Goal: Task Accomplishment & Management: Manage account settings

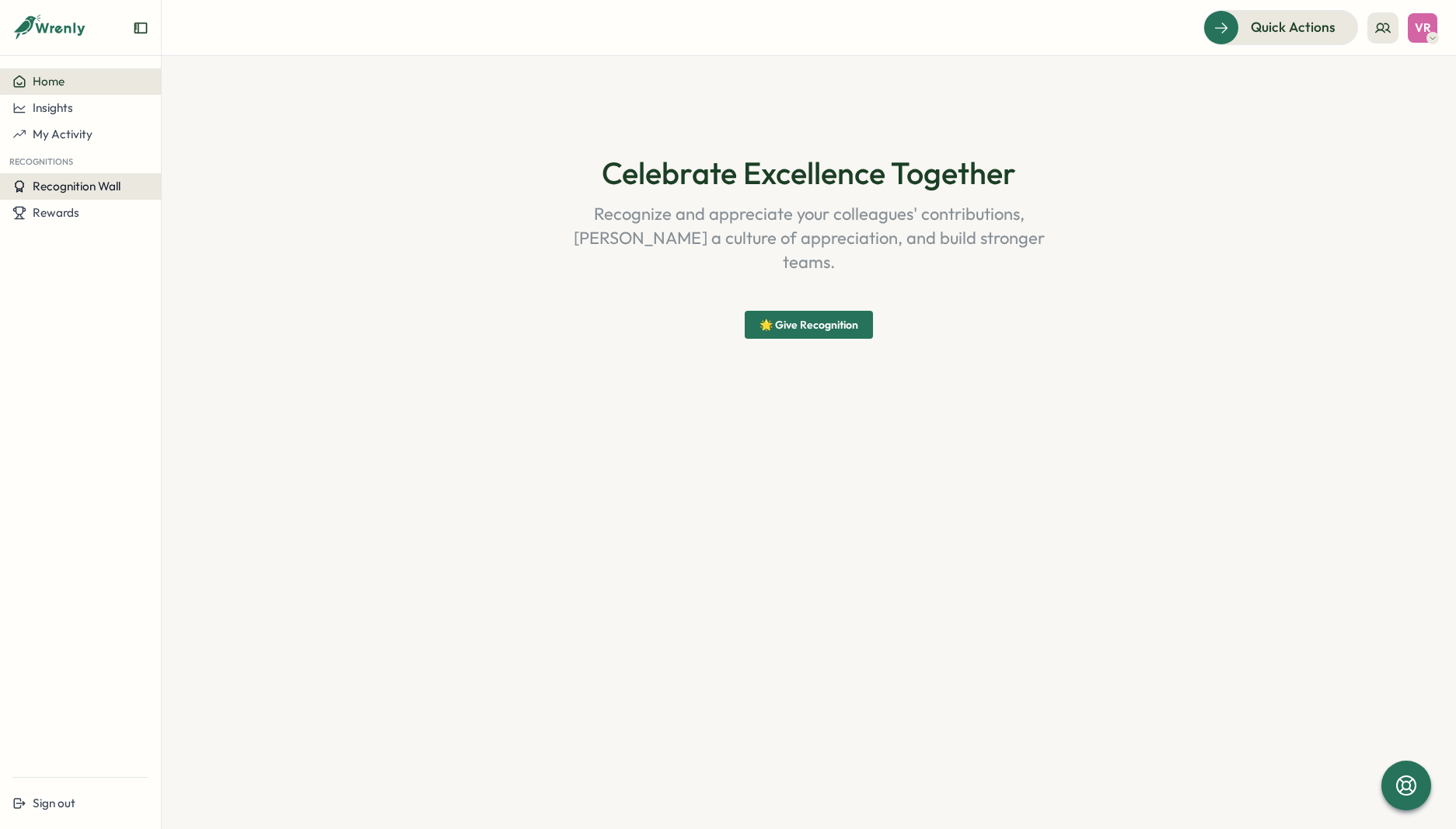
click at [110, 185] on span "Recognition Wall" at bounding box center [77, 186] width 88 height 15
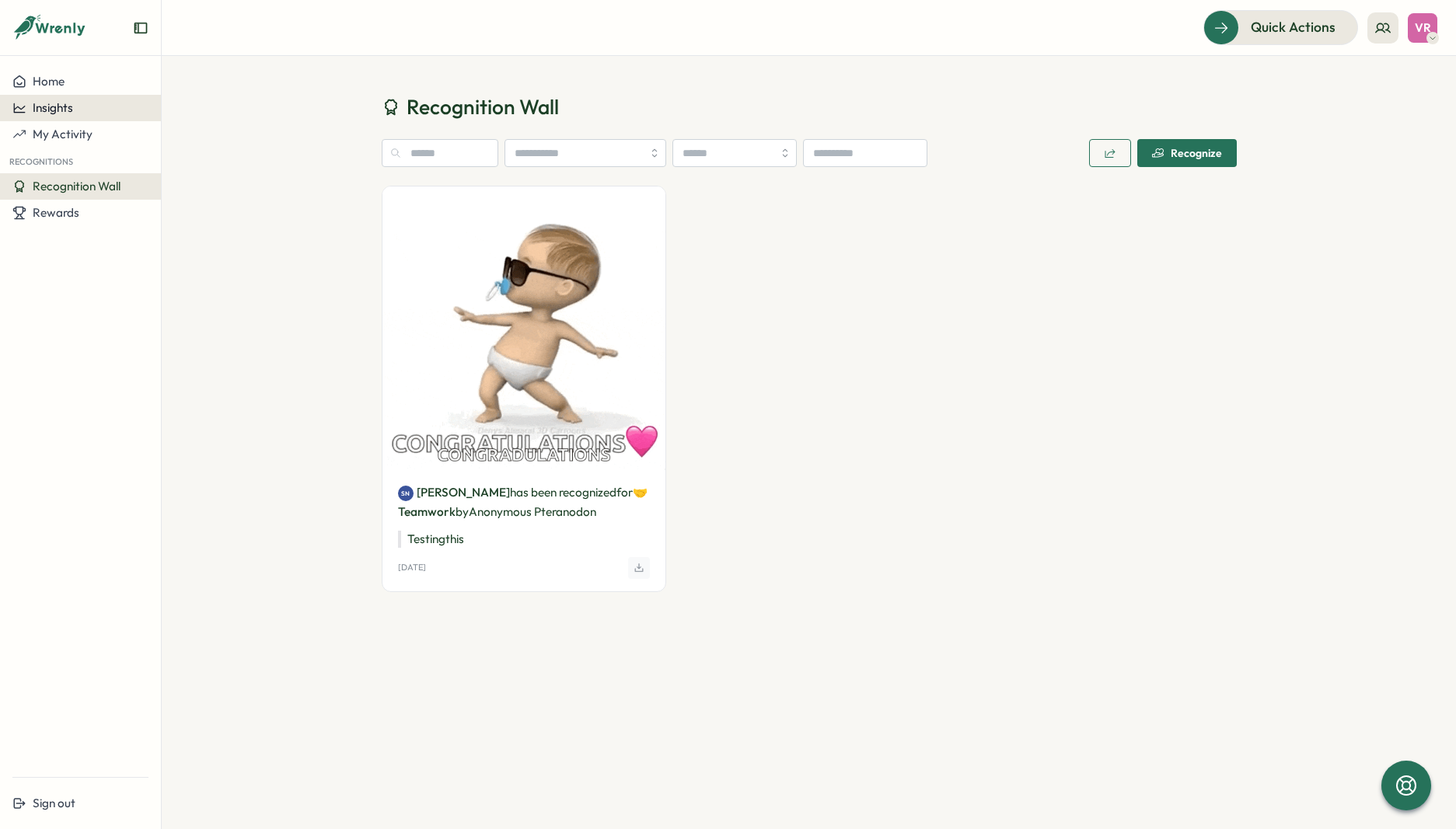
click at [79, 107] on div "Insights" at bounding box center [81, 108] width 136 height 14
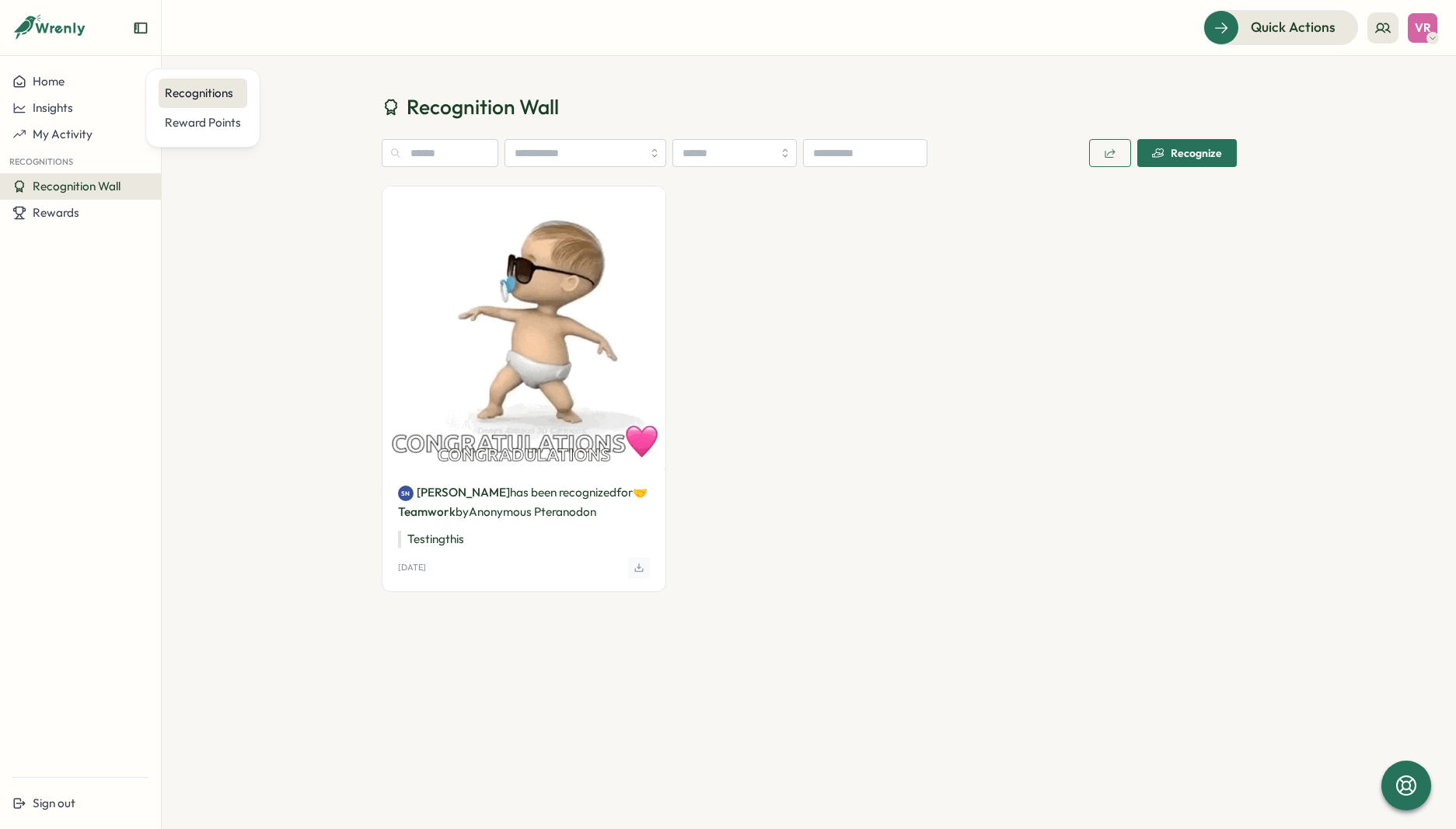
click at [188, 91] on div "Recognitions" at bounding box center [203, 94] width 76 height 18
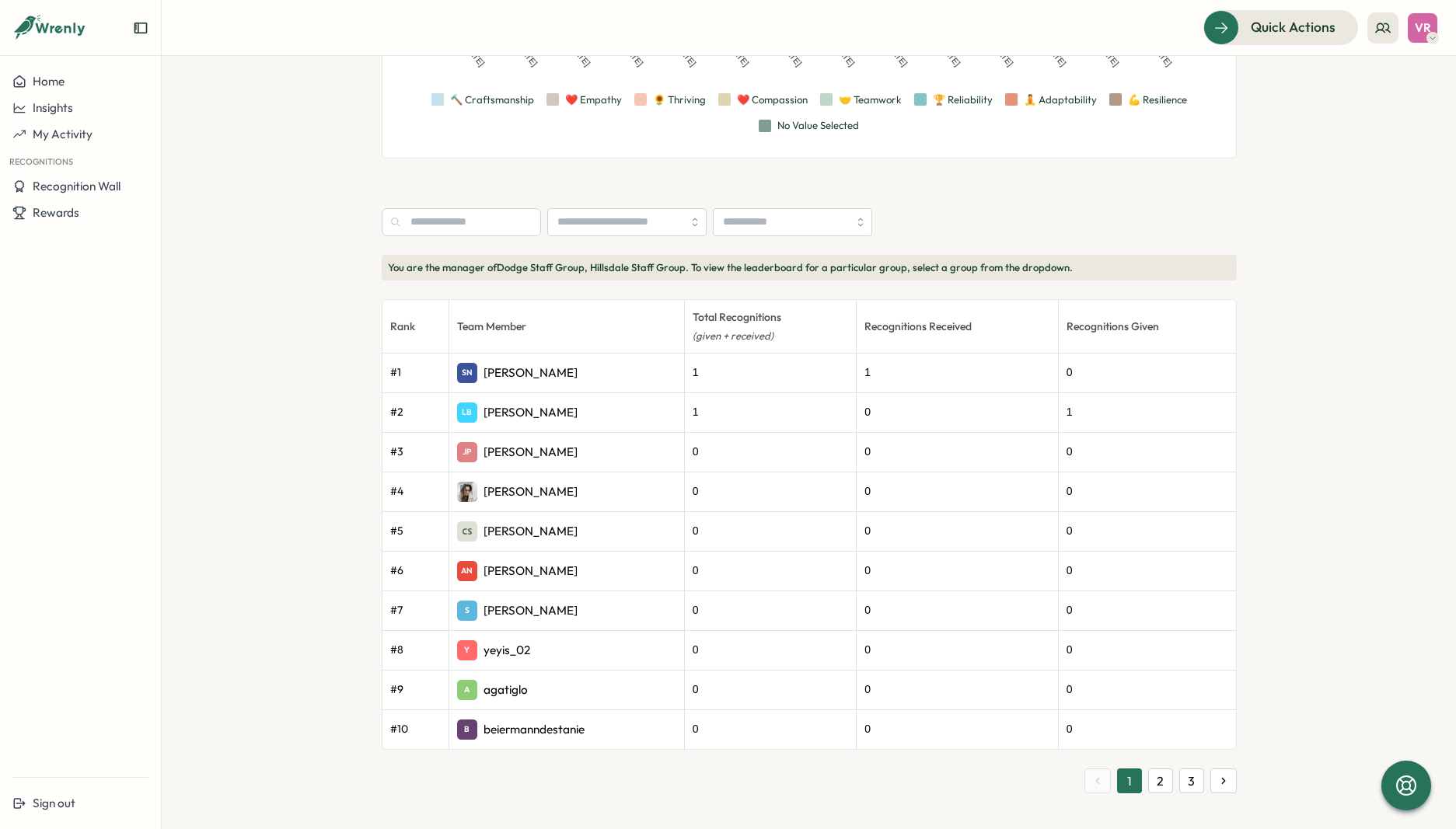
scroll to position [336, 0]
click at [1218, 779] on icon "button" at bounding box center [1224, 782] width 13 height 13
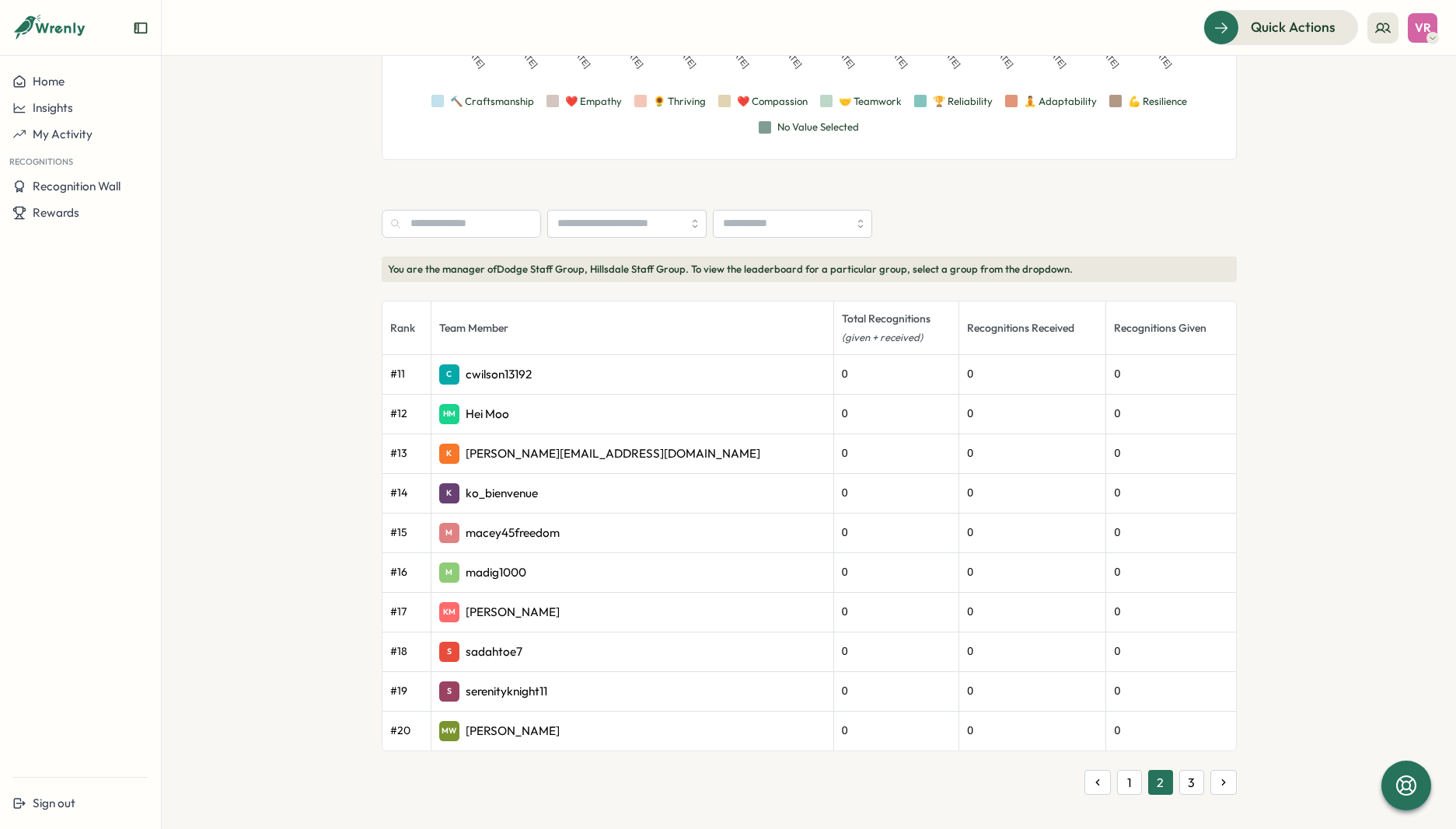
click at [1218, 779] on icon "button" at bounding box center [1224, 782] width 13 height 13
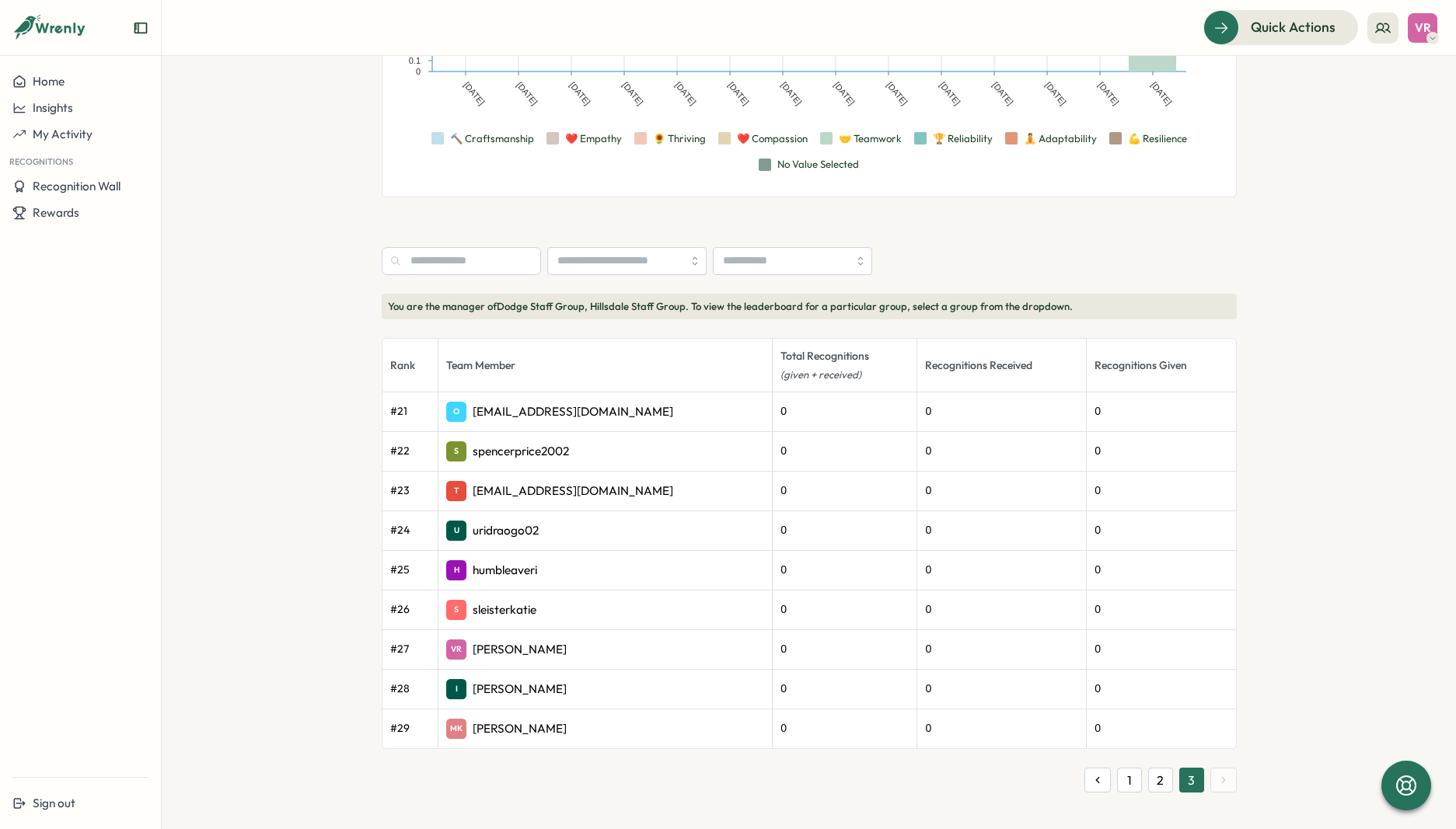
scroll to position [297, 0]
click at [1130, 781] on button "1" at bounding box center [1130, 783] width 25 height 25
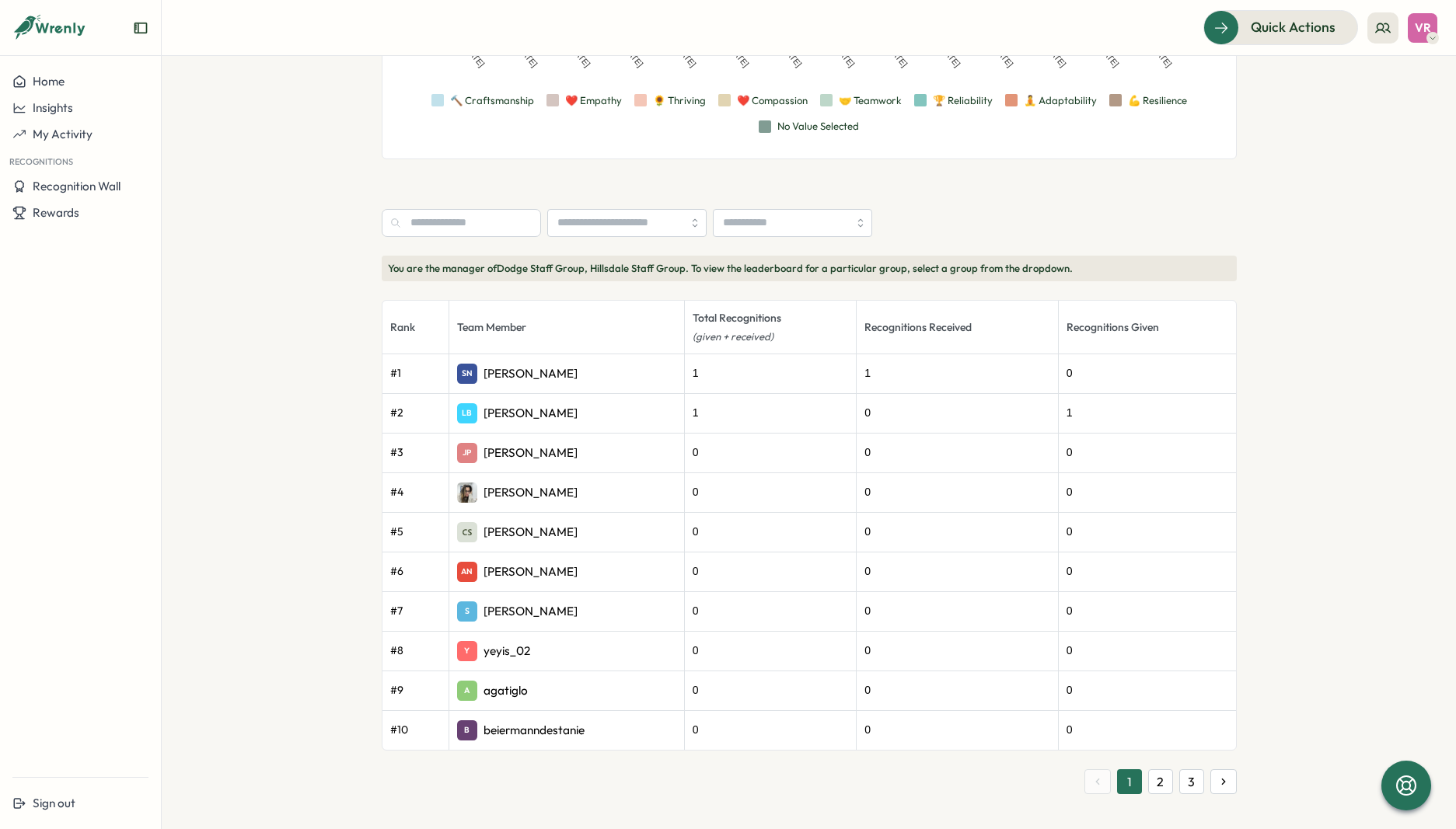
scroll to position [336, 0]
click at [1123, 785] on button "1" at bounding box center [1130, 783] width 25 height 25
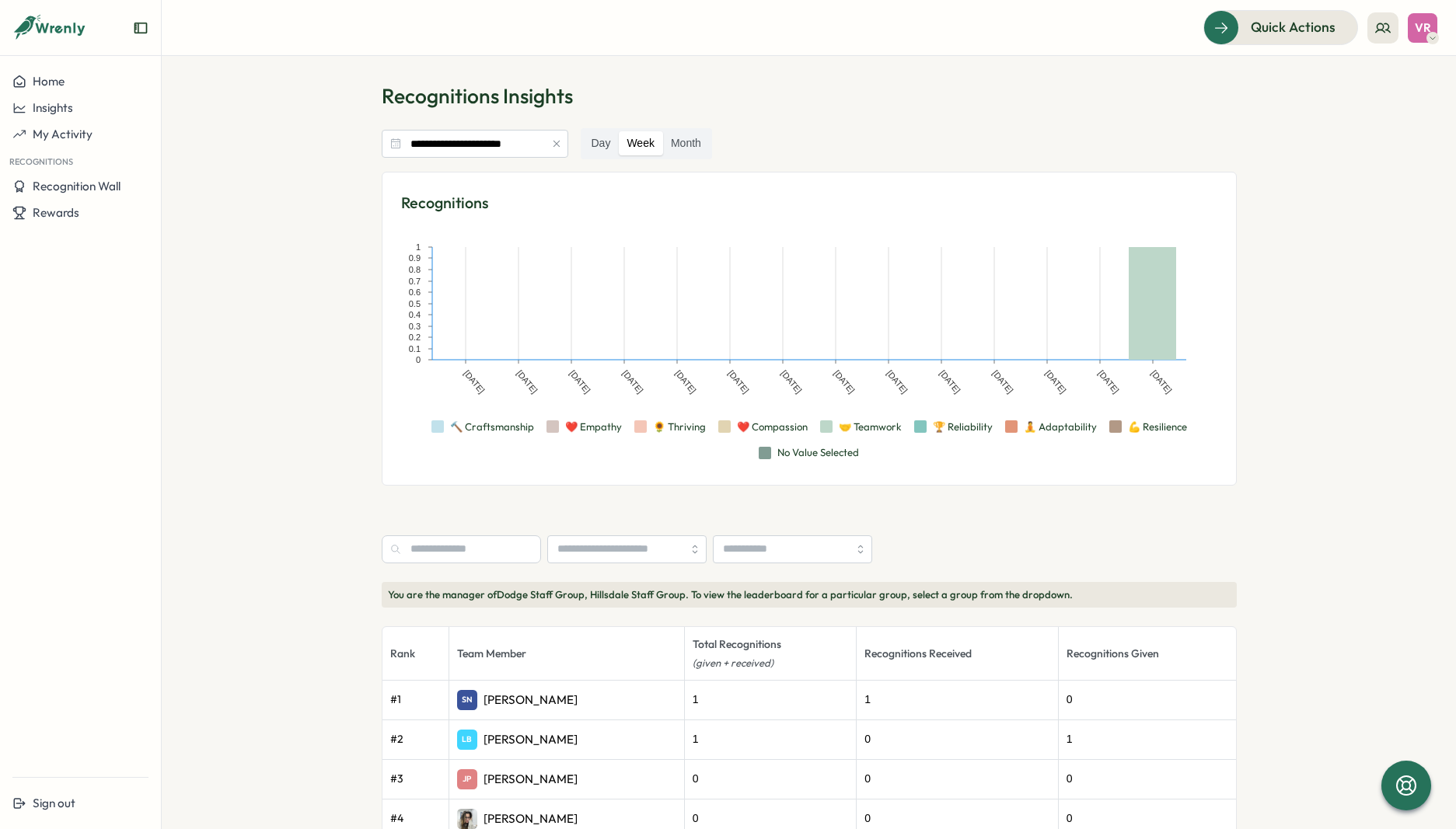
scroll to position [14, 0]
click at [57, 104] on span "Insights" at bounding box center [53, 107] width 40 height 15
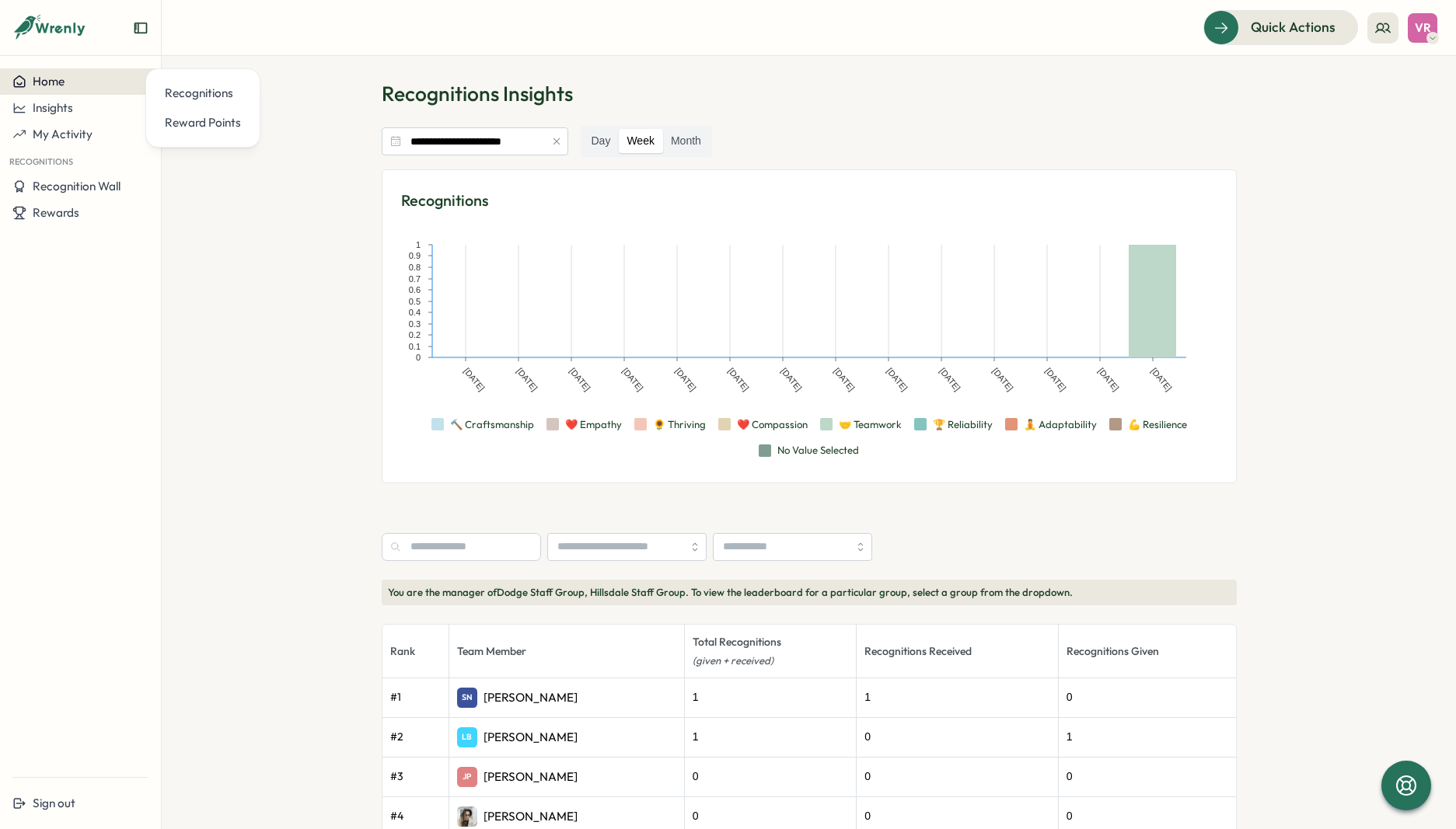
click at [56, 87] on span "Home" at bounding box center [49, 81] width 32 height 15
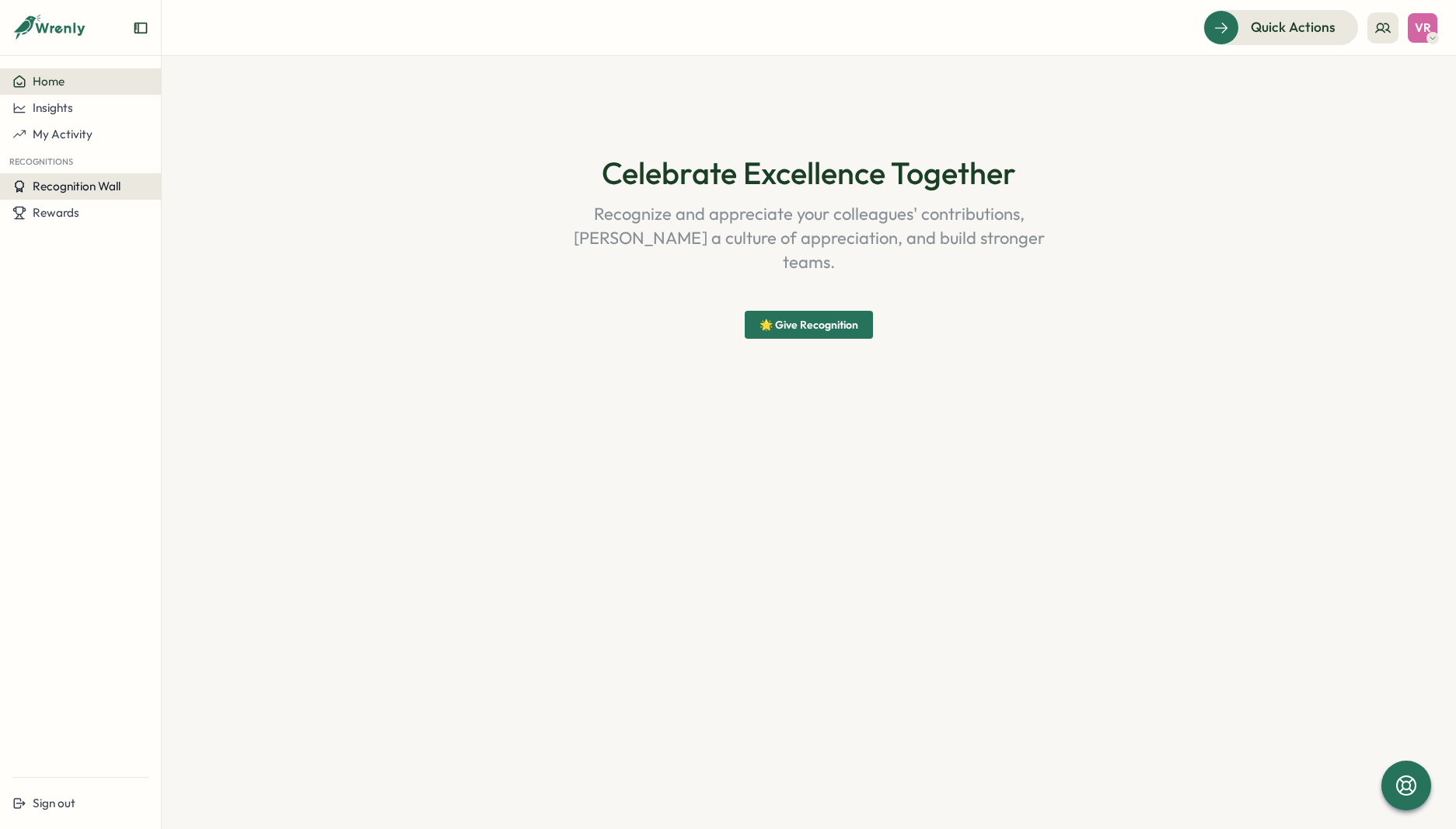
click at [106, 190] on span "Recognition Wall" at bounding box center [77, 186] width 88 height 15
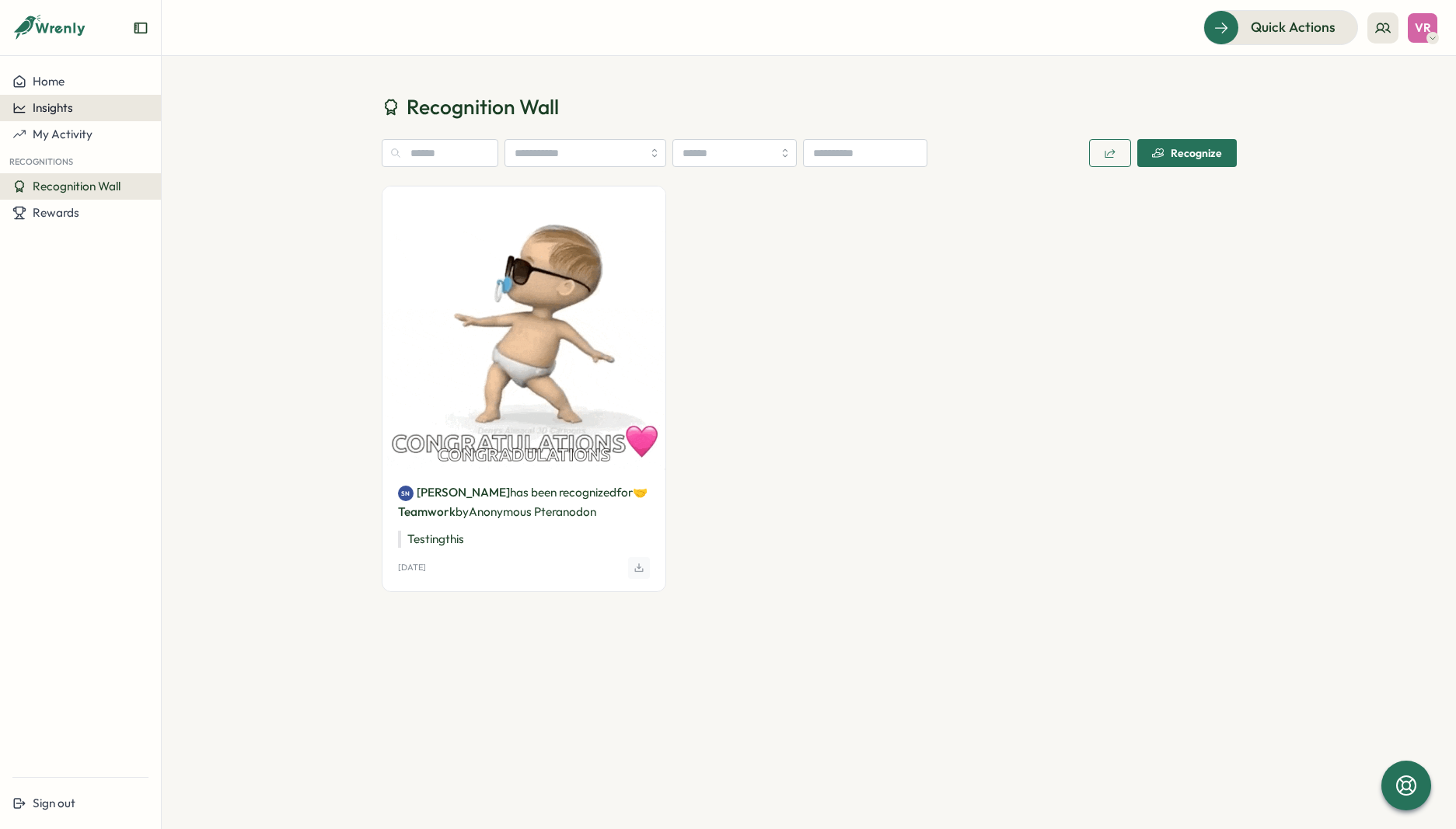
click at [57, 111] on span "Insights" at bounding box center [53, 107] width 40 height 15
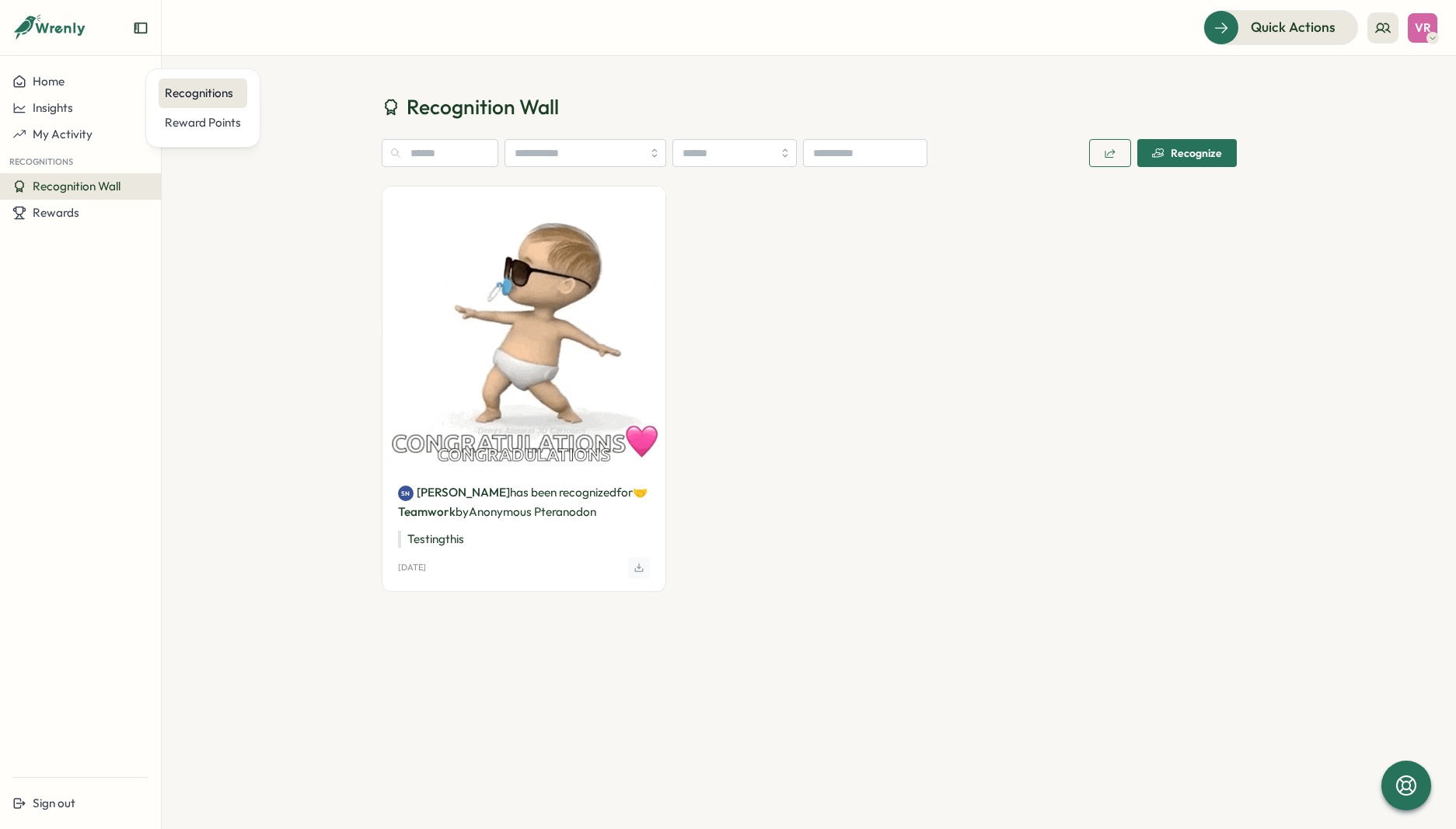
click at [202, 94] on div "Recognitions" at bounding box center [203, 94] width 76 height 18
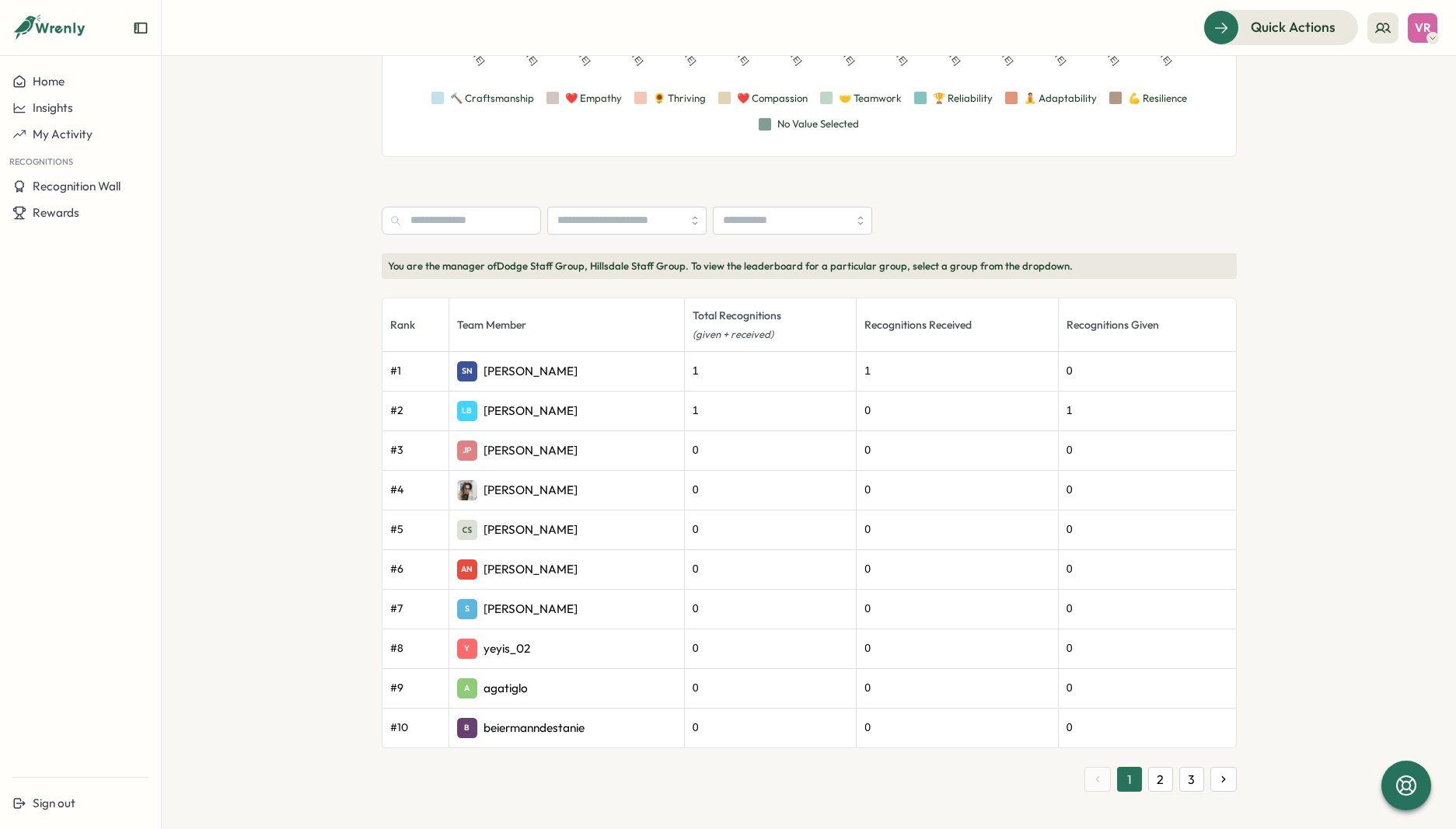
scroll to position [336, 0]
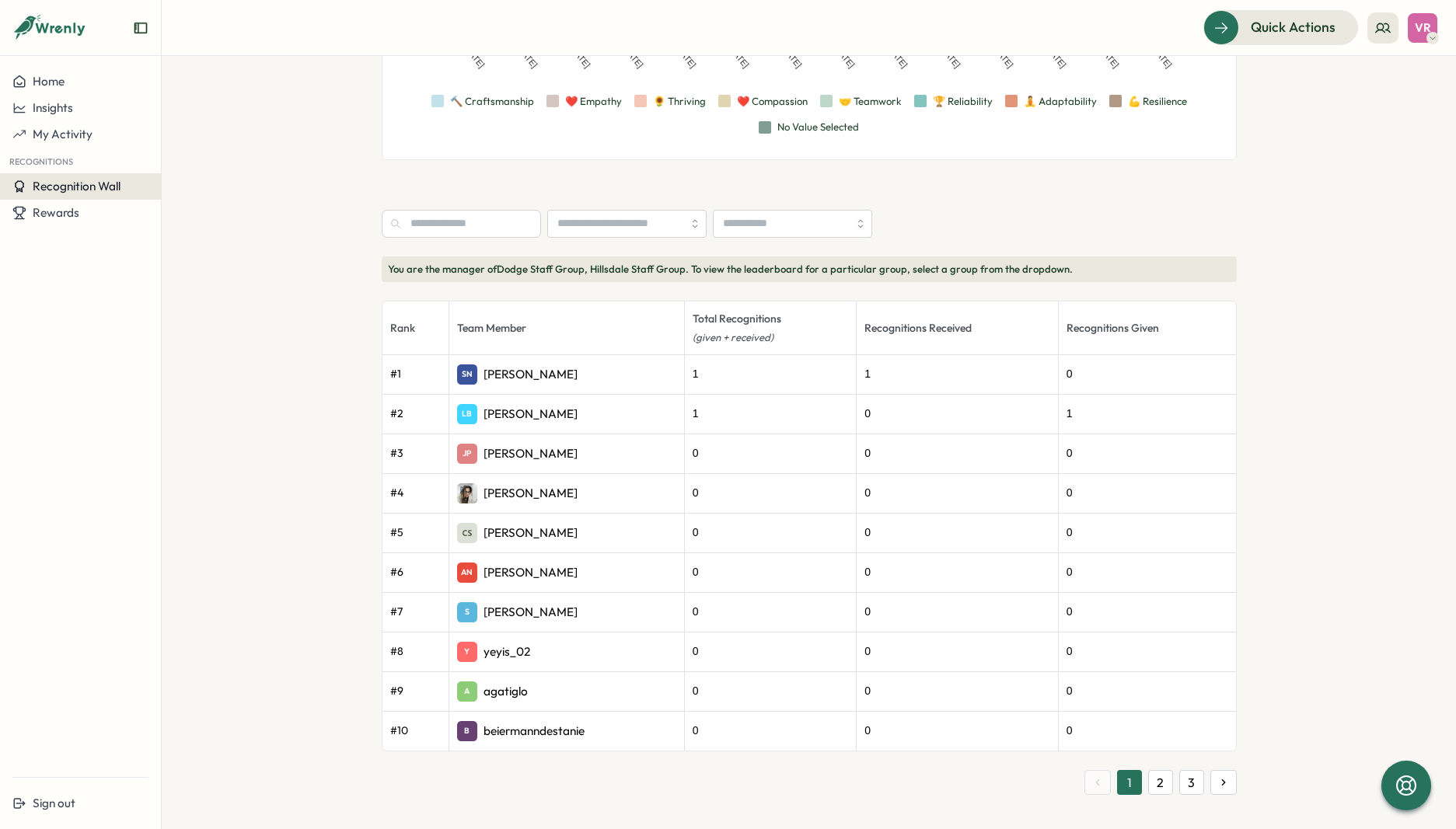
click at [134, 185] on div "Recognition Wall" at bounding box center [81, 186] width 136 height 14
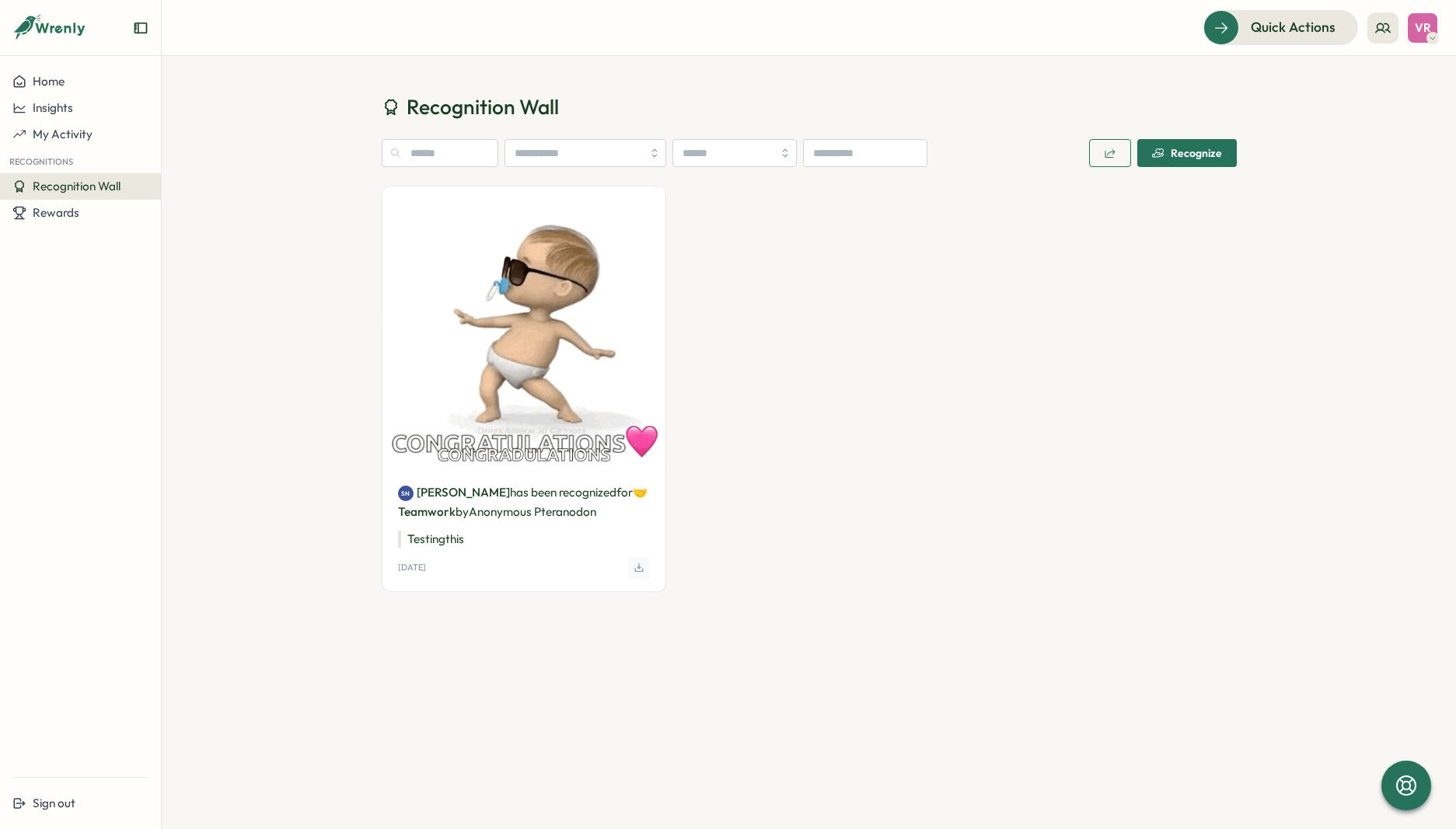
click at [737, 429] on div "SN Savannah Nider has been recognized for 🤝 Teamwork by Anonymous Pteranodon Te…" at bounding box center [810, 400] width 856 height 429
click at [88, 125] on button "My Activity" at bounding box center [80, 133] width 161 height 26
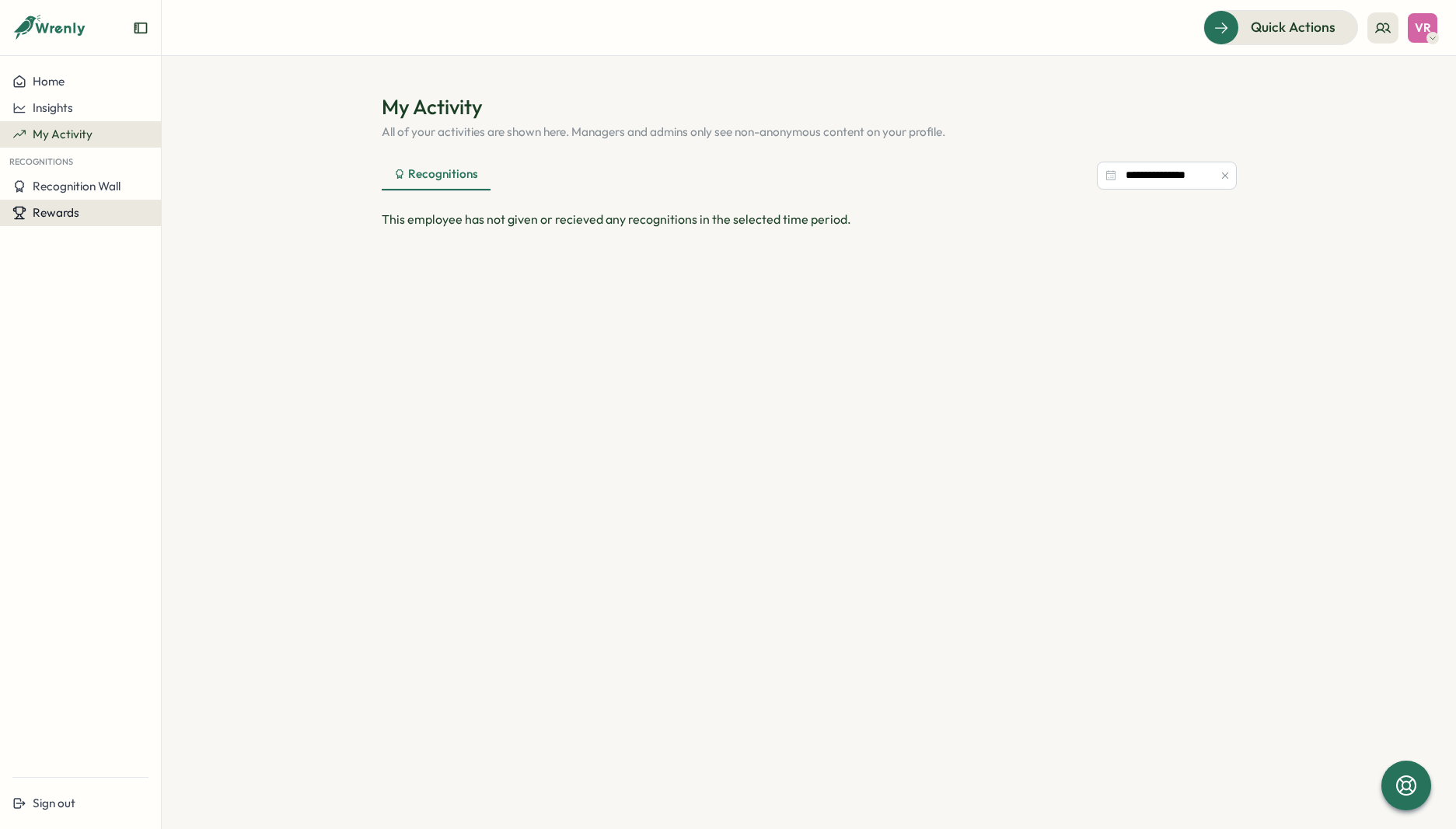
click at [87, 217] on div "Rewards" at bounding box center [81, 212] width 136 height 14
click at [194, 219] on div "Redeem Rewards" at bounding box center [211, 228] width 93 height 18
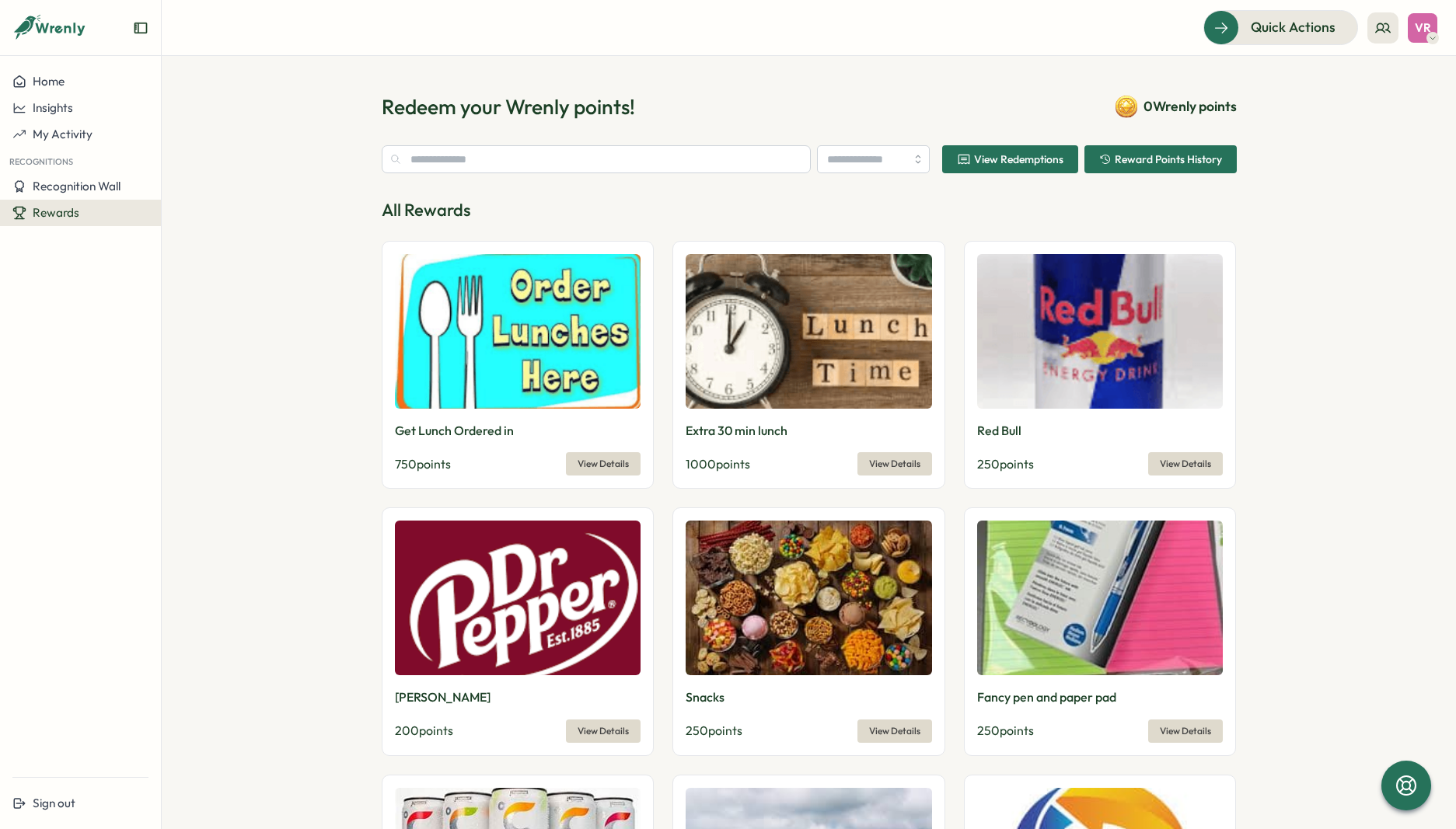
type input "**********"
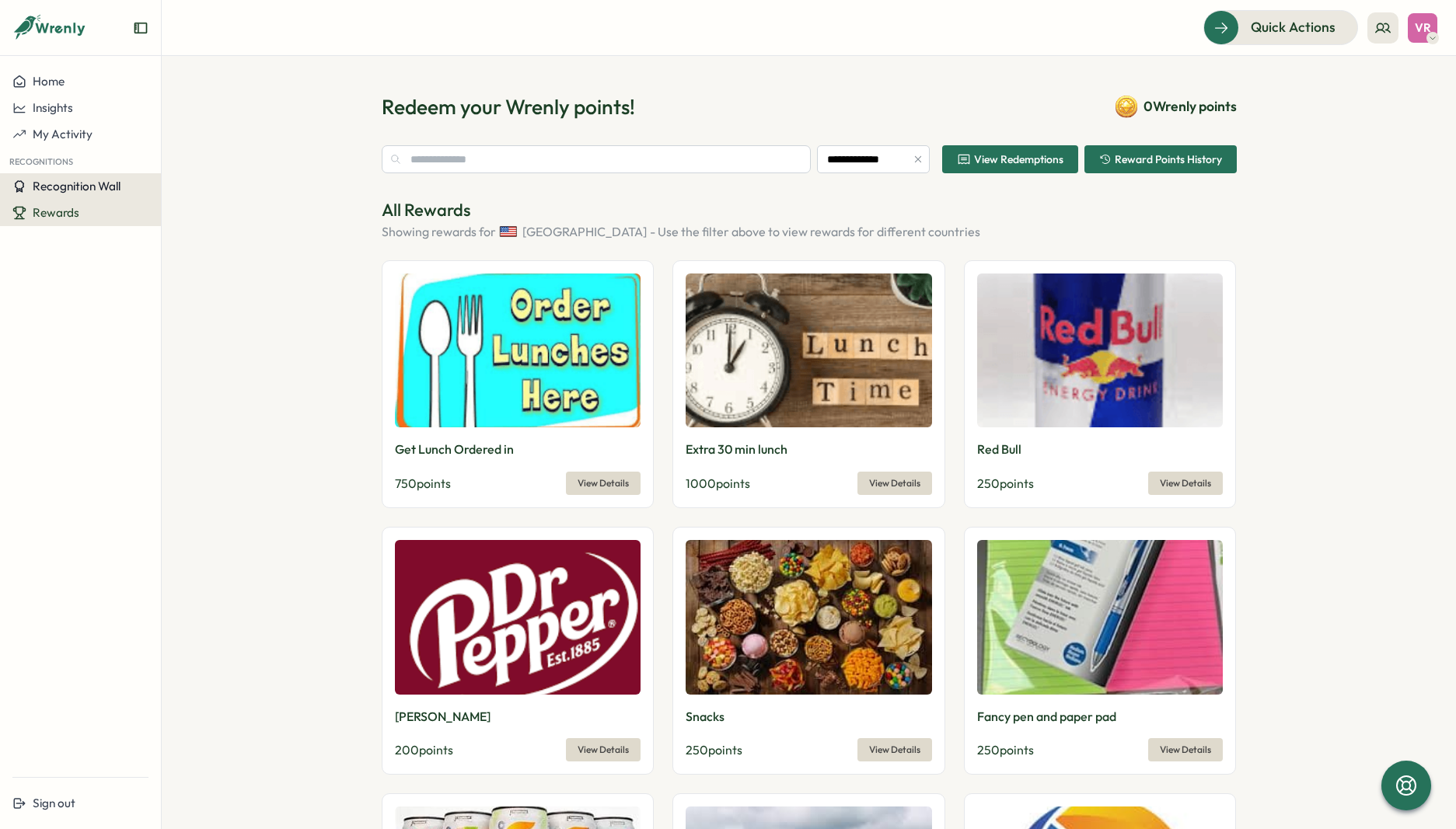
click at [91, 190] on span "Recognition Wall" at bounding box center [77, 186] width 88 height 15
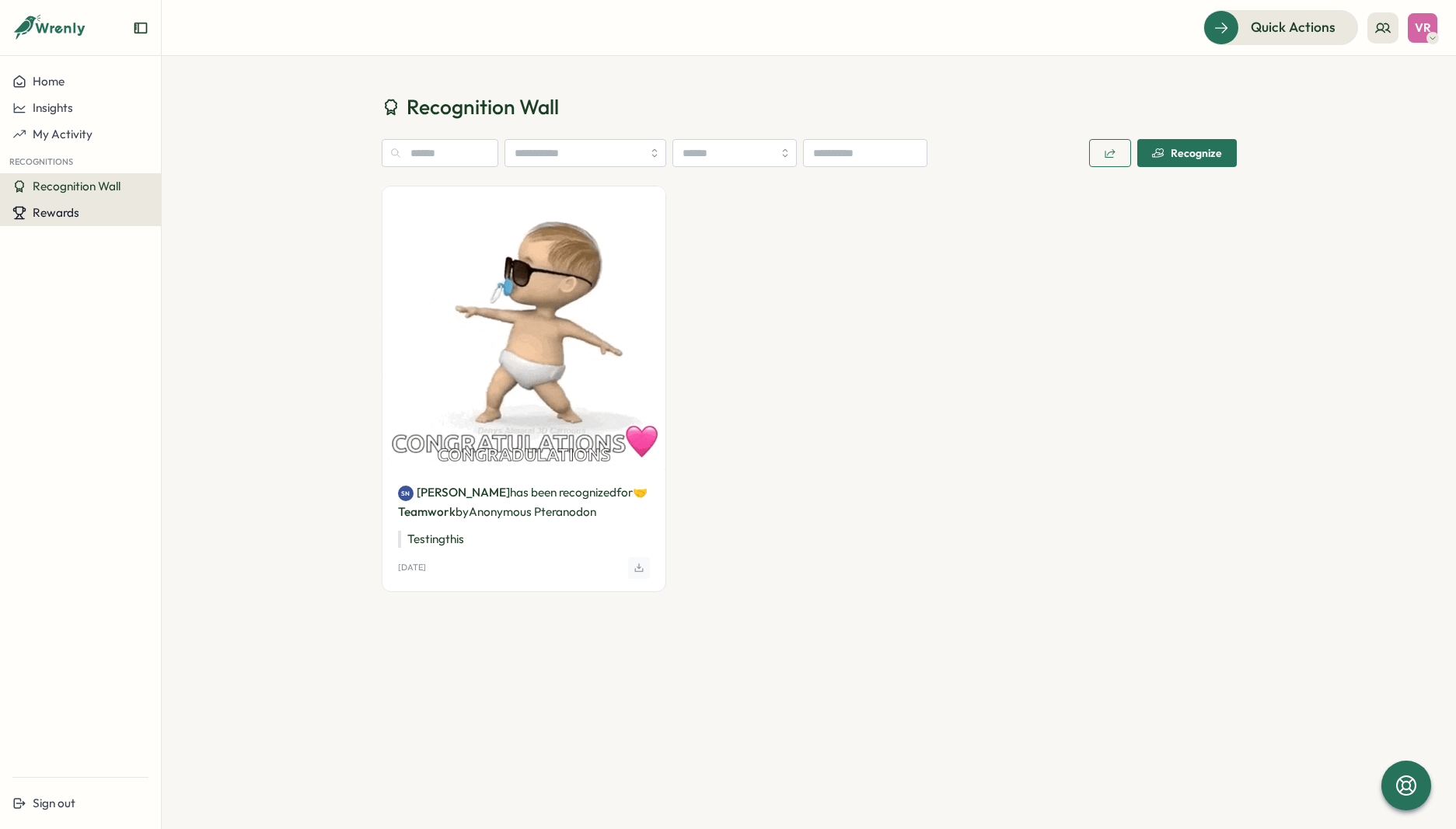
click at [98, 209] on div "Rewards" at bounding box center [81, 212] width 136 height 14
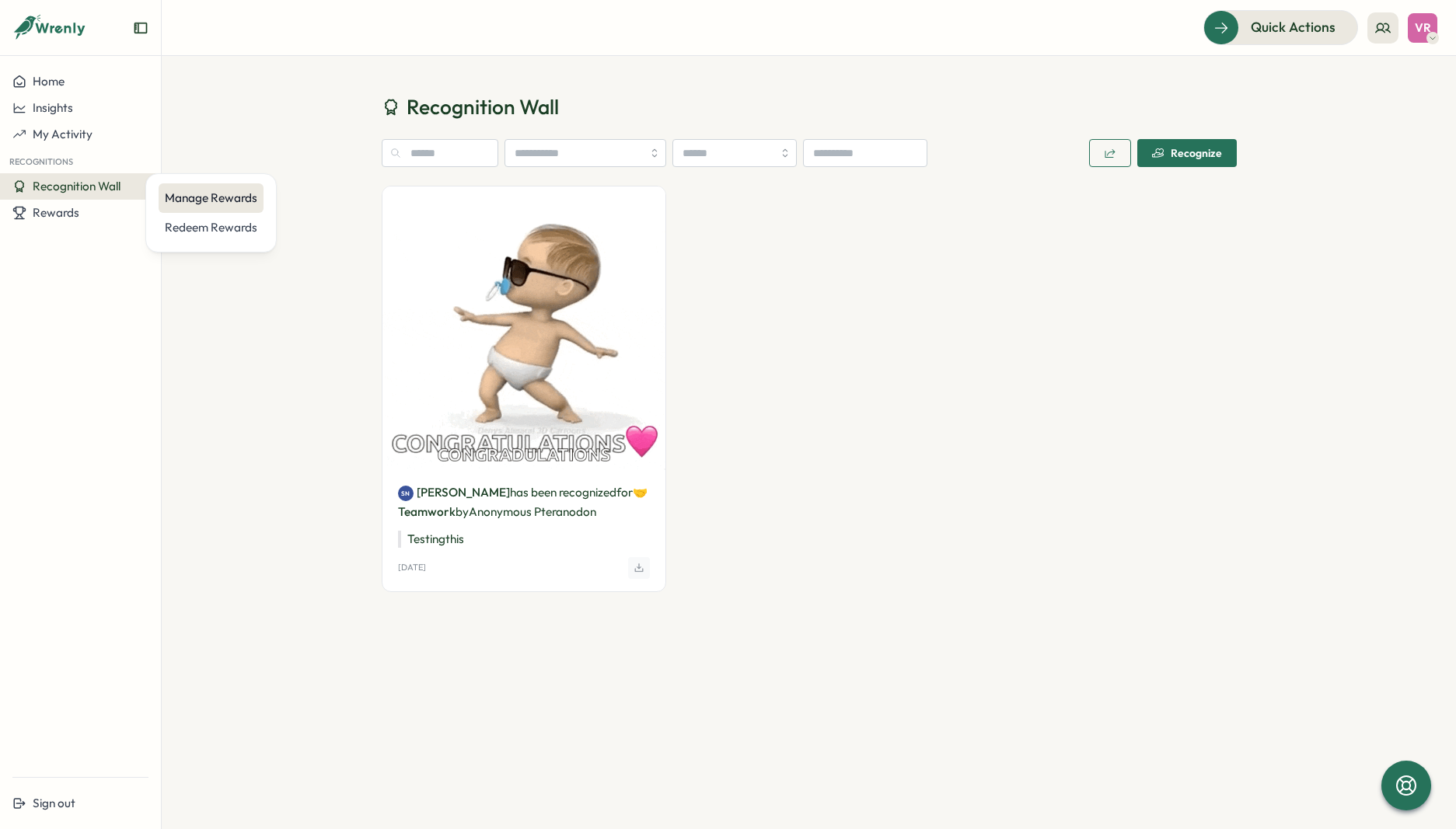
click at [175, 198] on div "Manage Rewards" at bounding box center [211, 199] width 93 height 18
